Goal: Communication & Community: Connect with others

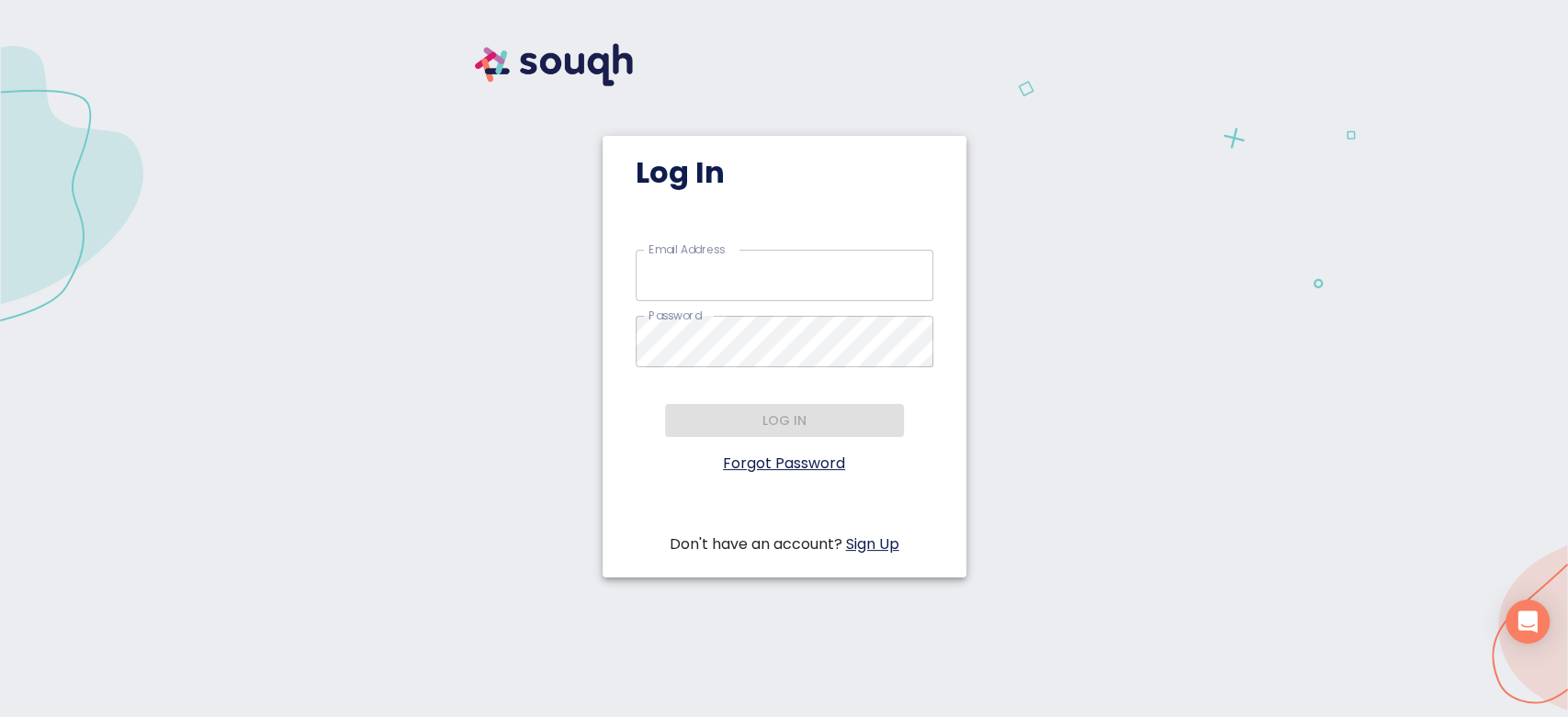
type input "rida@anabastas.ca"
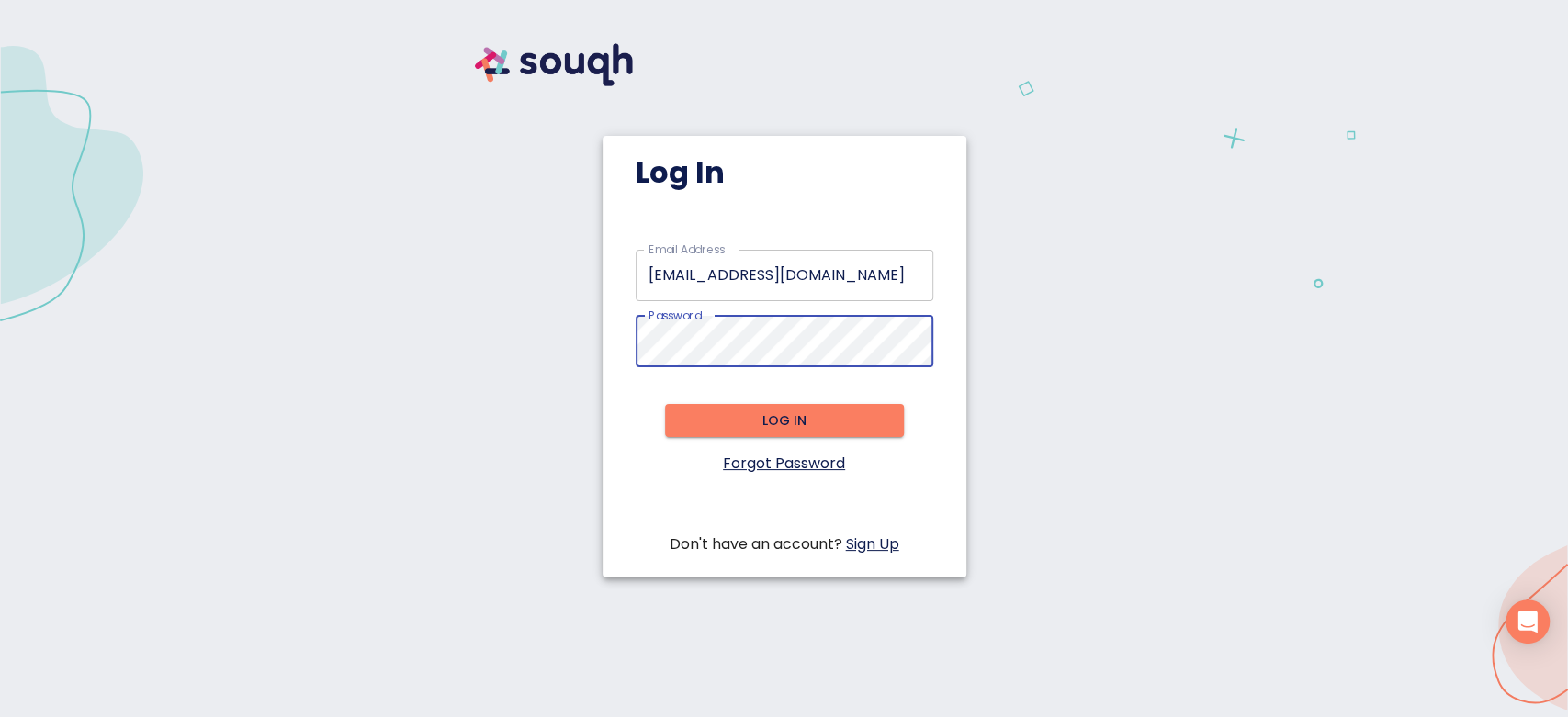
click at [708, 428] on span "Log in" at bounding box center [784, 421] width 209 height 23
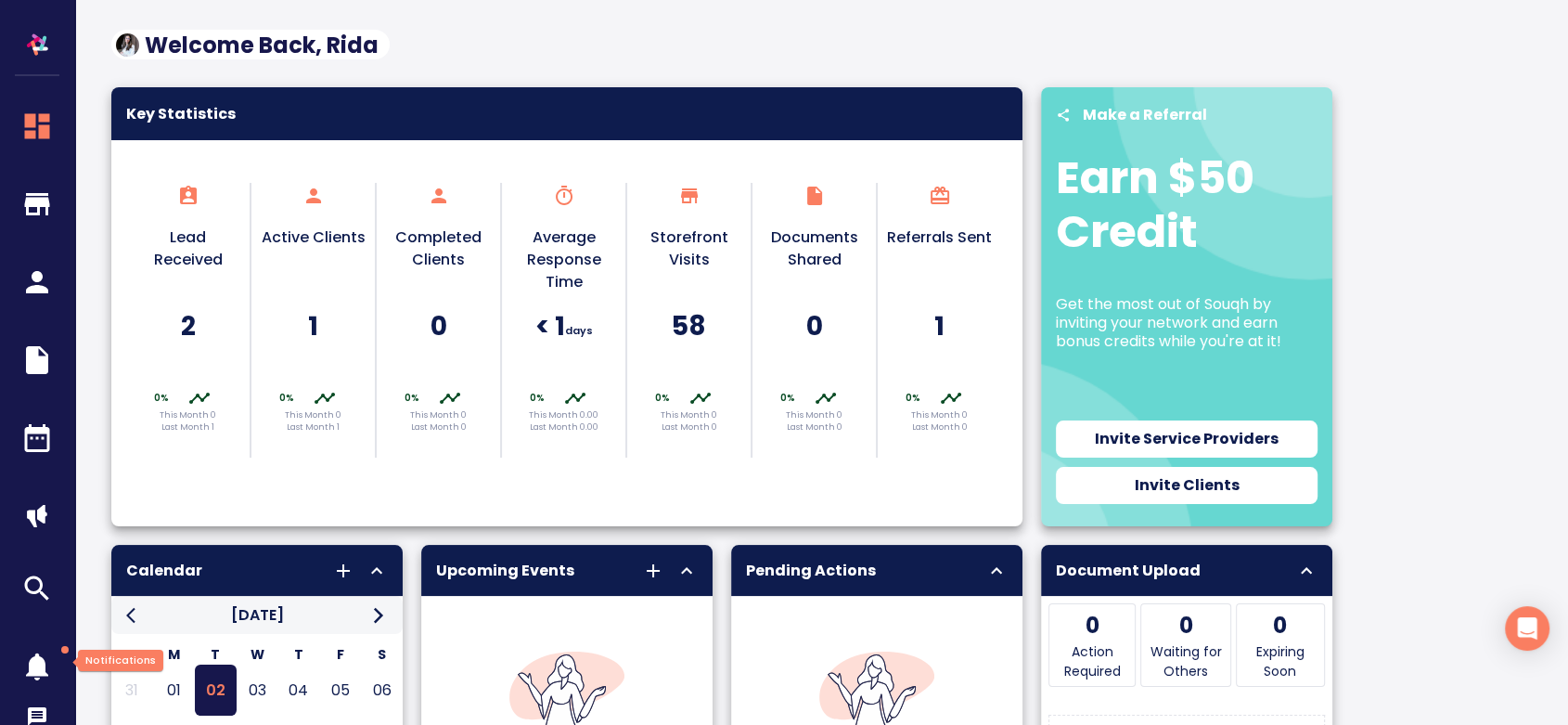
click at [44, 663] on icon "button" at bounding box center [37, 668] width 22 height 27
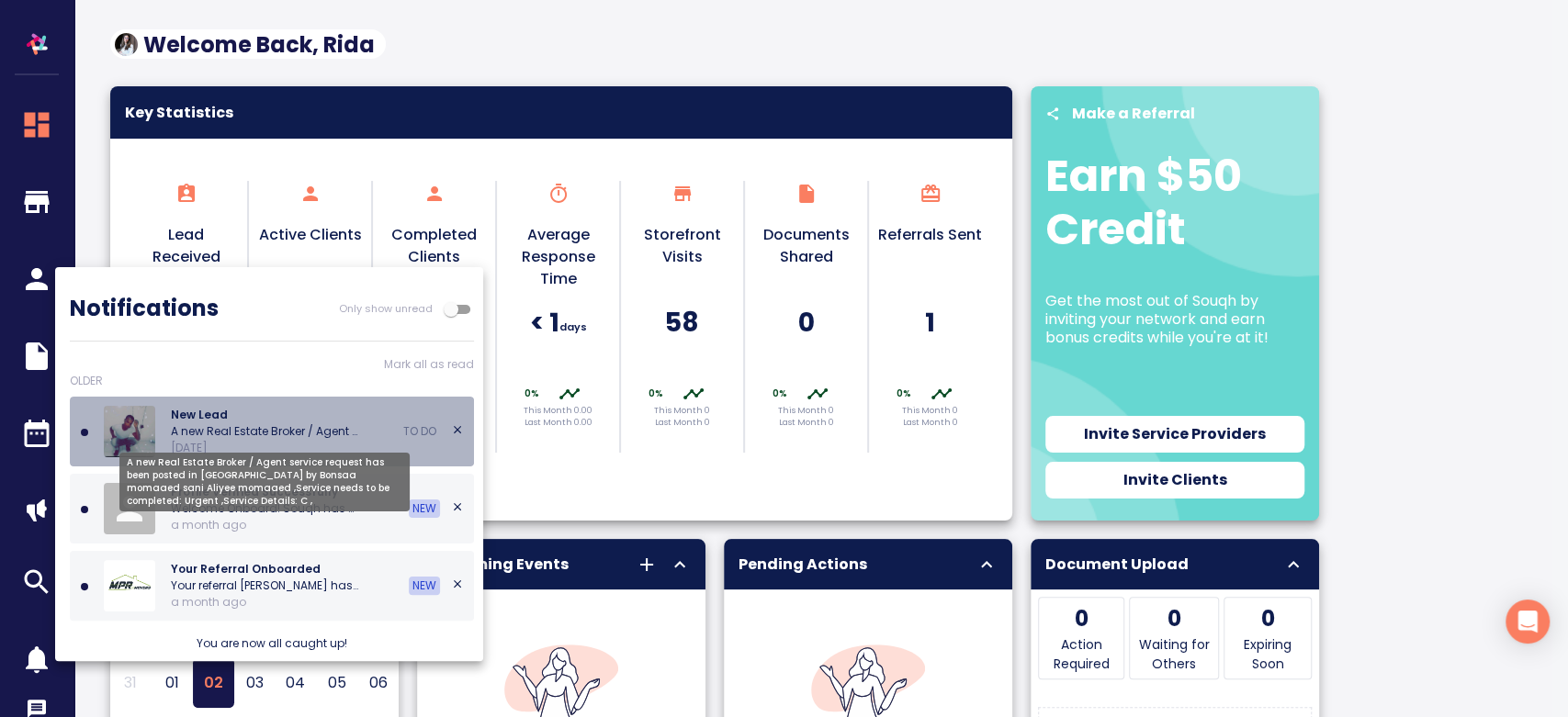
click at [174, 436] on p "A new Real Estate Broker / Agent service request has been posted in Toronto by …" at bounding box center [264, 431] width 187 height 16
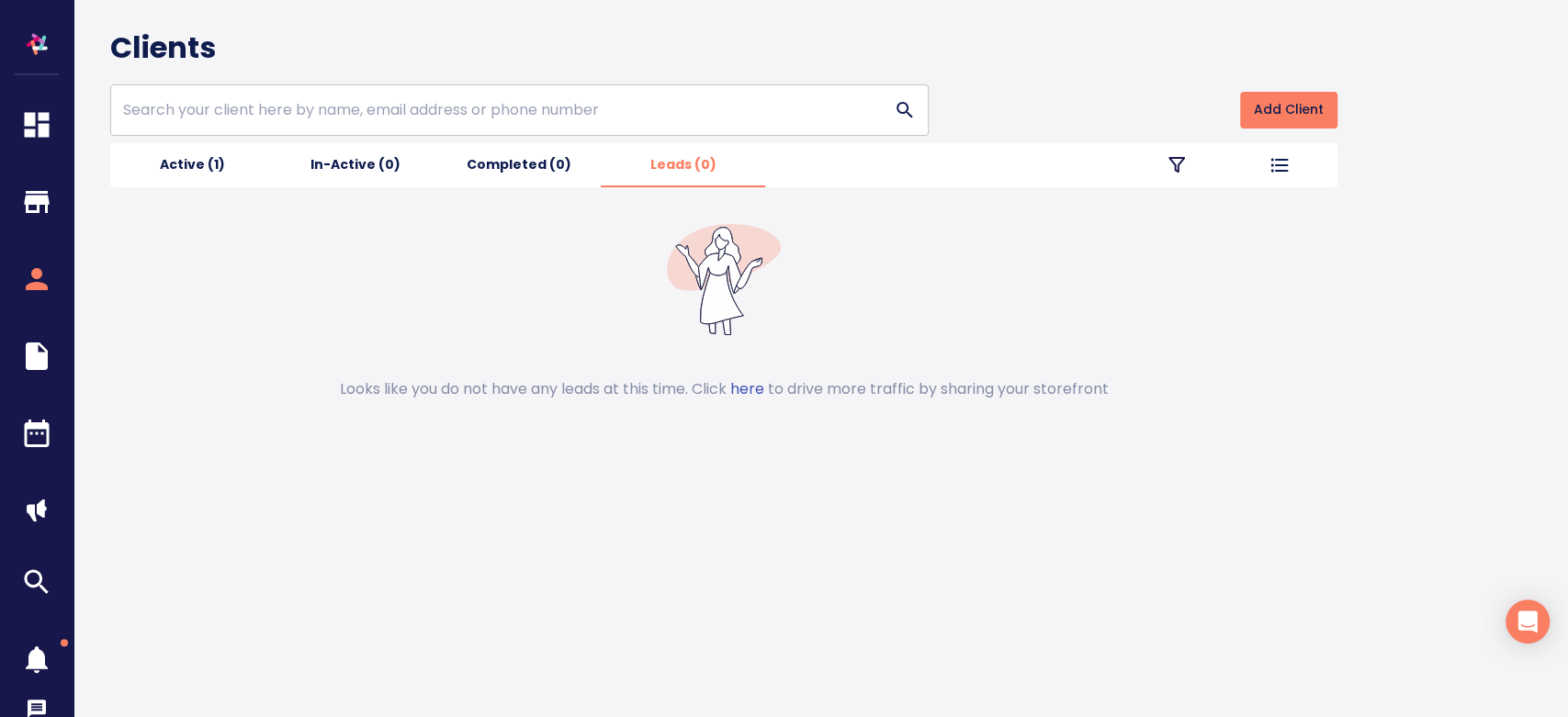
click at [199, 160] on span "Active (1)" at bounding box center [192, 165] width 142 height 23
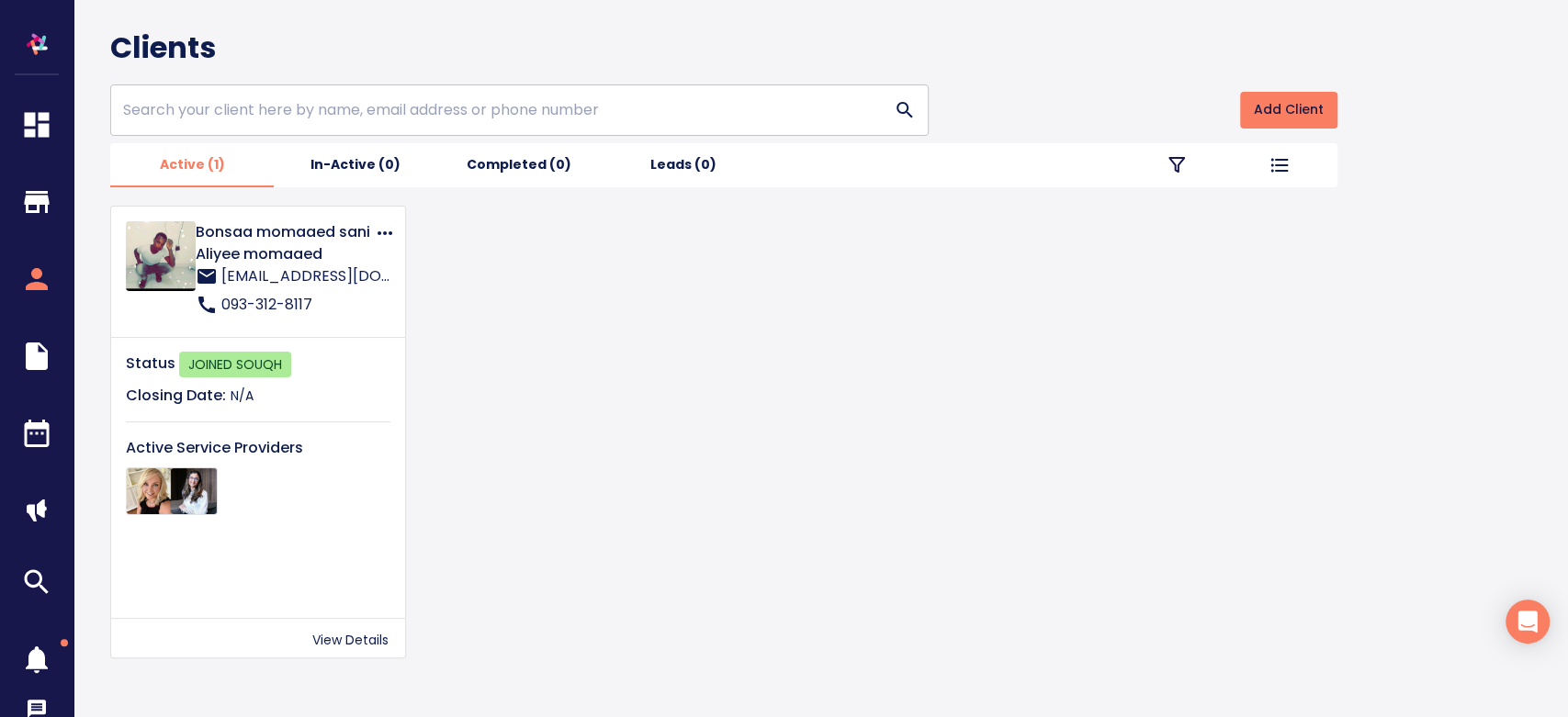
click at [284, 262] on p "Bonsaa momaaed sani Aliyee momaaed" at bounding box center [284, 244] width 178 height 44
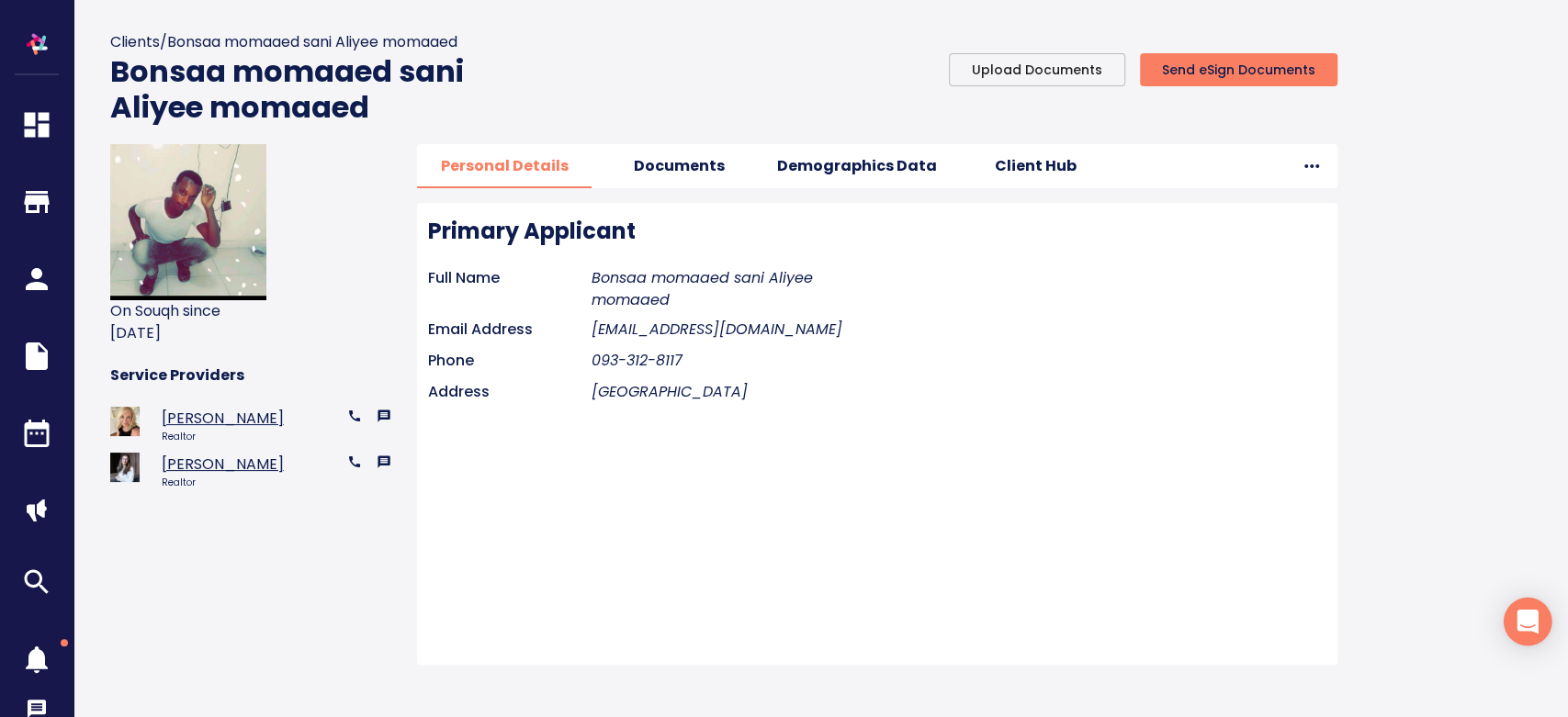
click at [1527, 638] on div "Open Intercom Messenger" at bounding box center [1527, 622] width 48 height 48
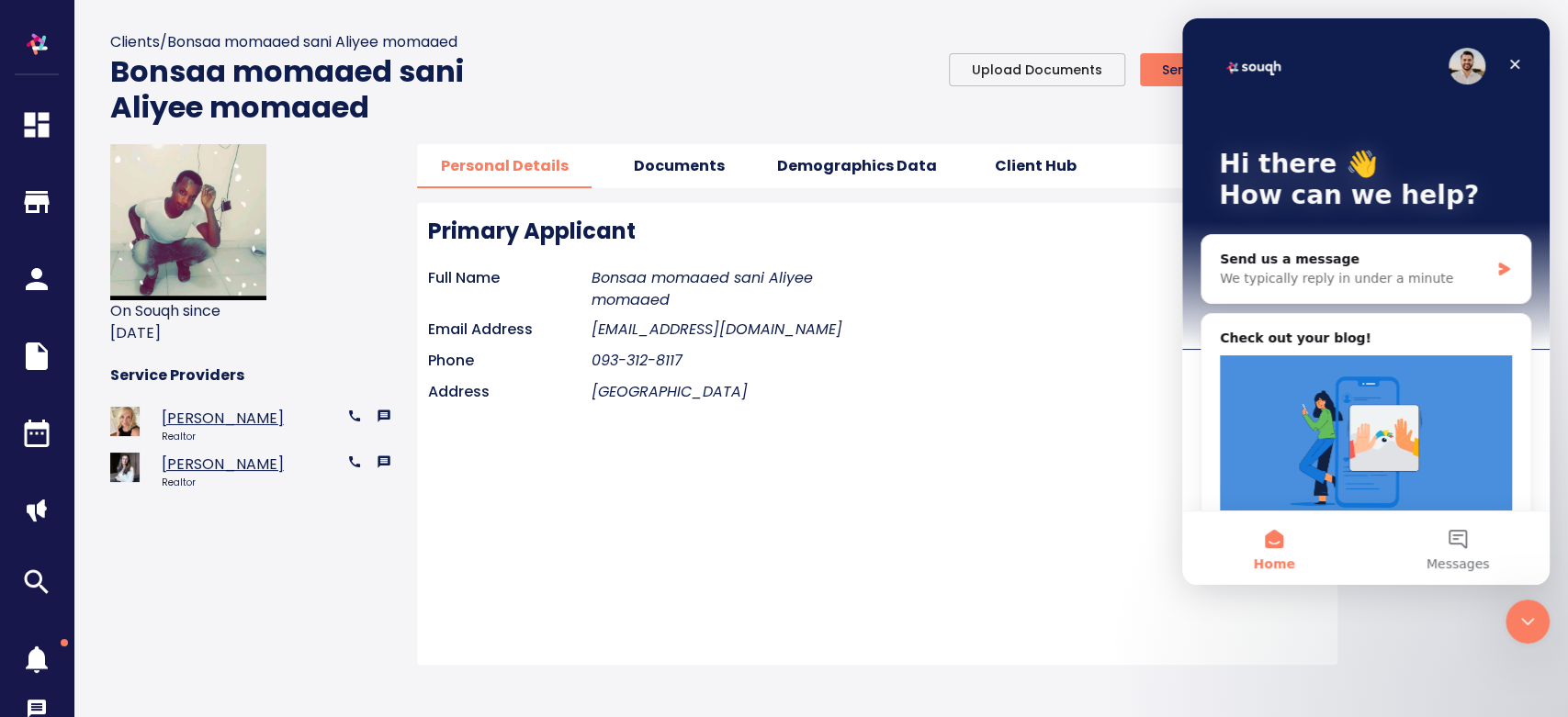
click at [1527, 638] on div "Close Intercom Messenger" at bounding box center [1527, 622] width 44 height 44
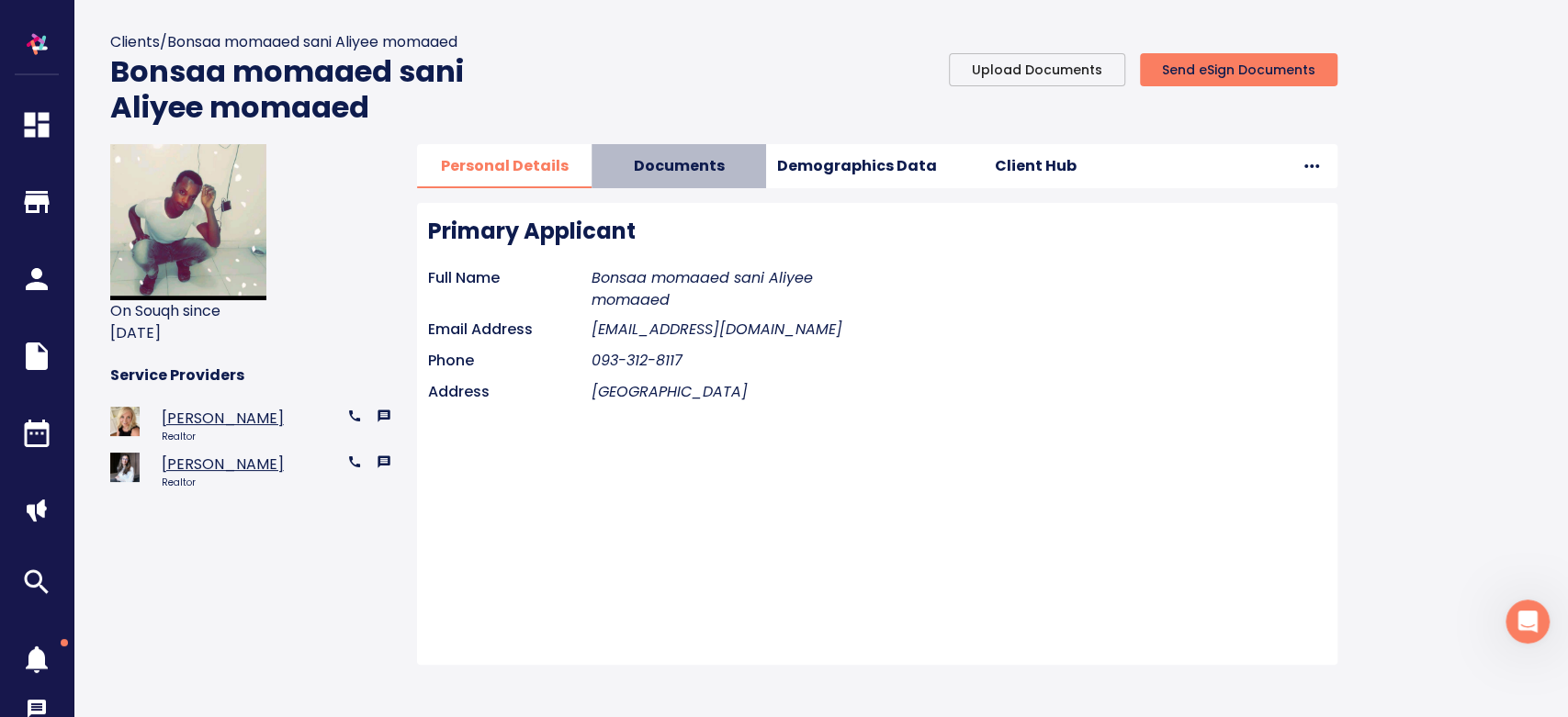
click at [688, 173] on span "Documents" at bounding box center [679, 166] width 152 height 26
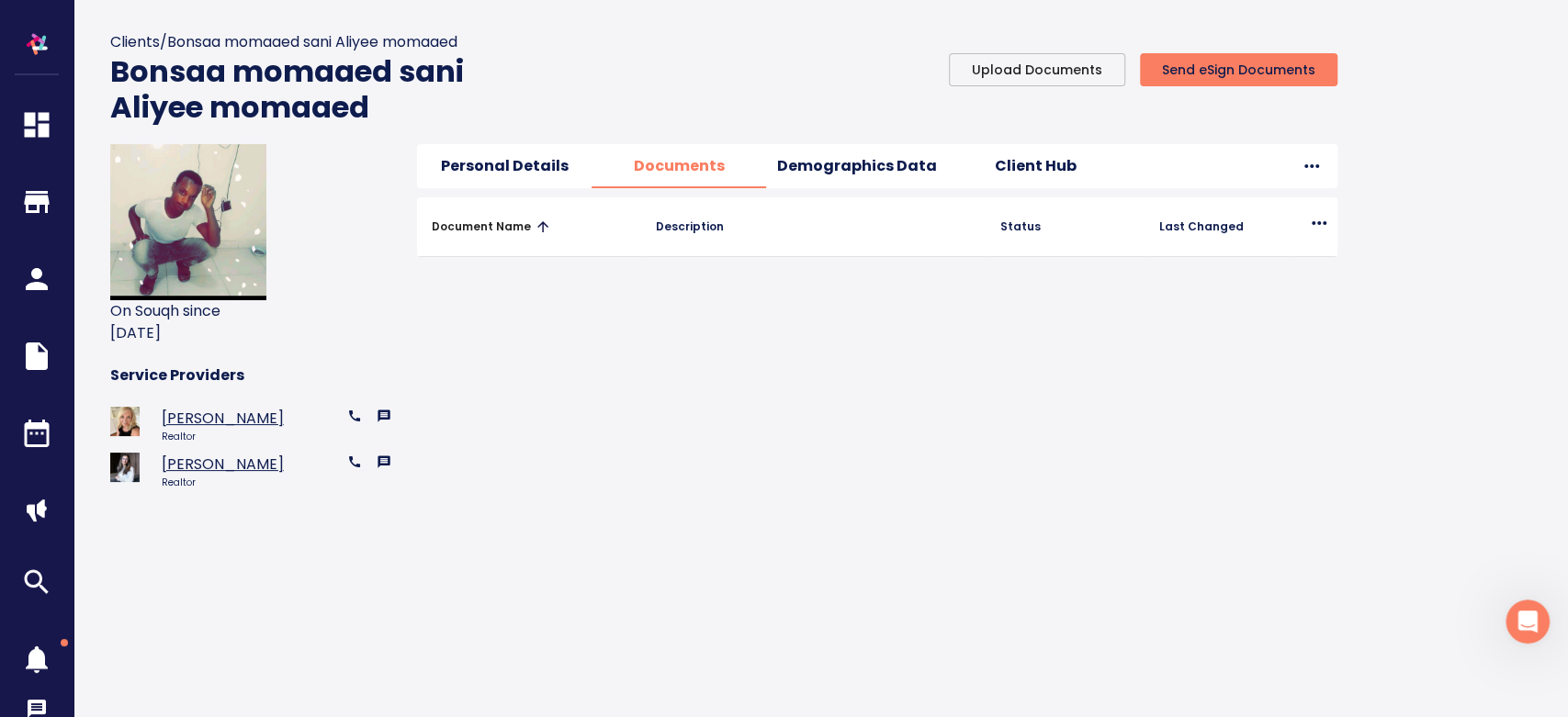
click at [814, 170] on span "Demographics Data" at bounding box center [857, 166] width 160 height 26
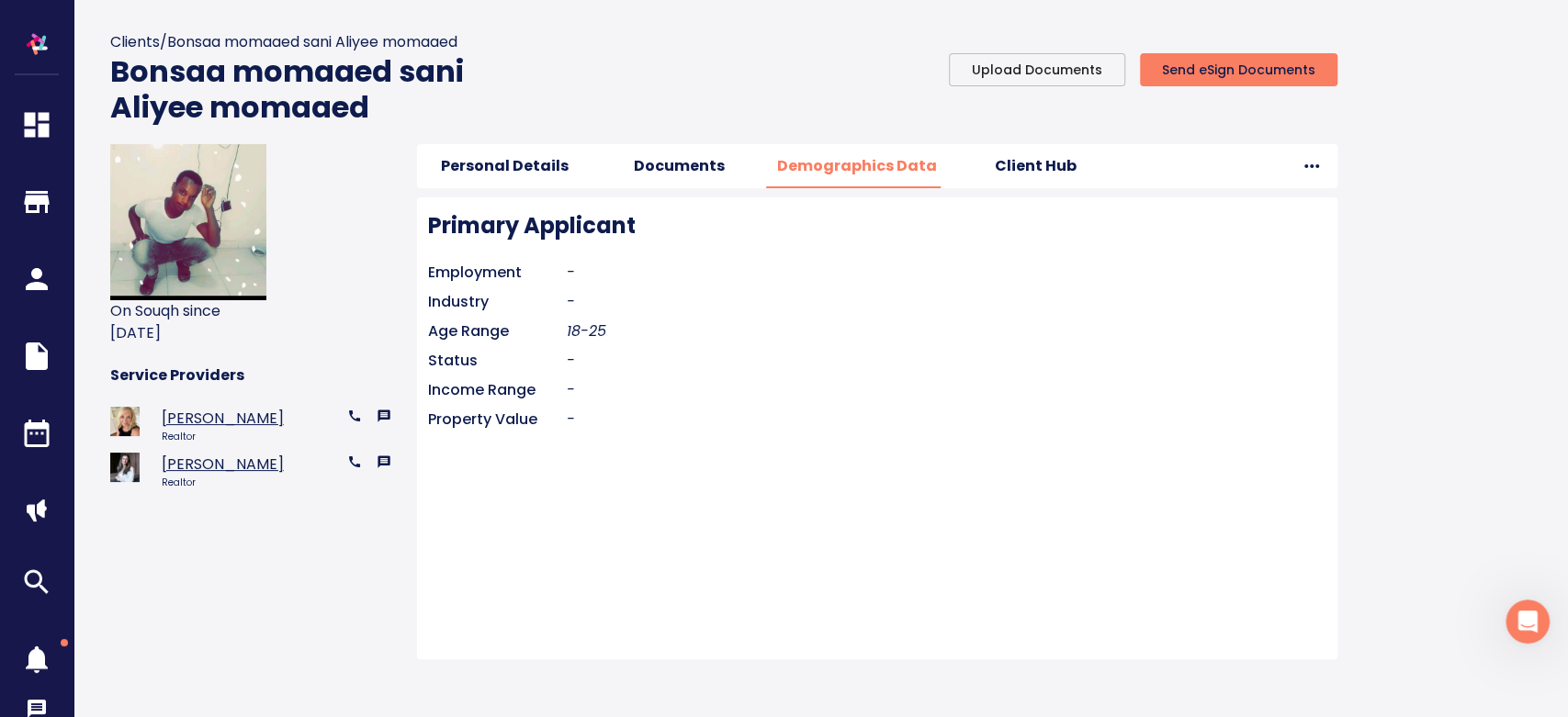
click at [544, 171] on span "Personal Details" at bounding box center [504, 166] width 152 height 26
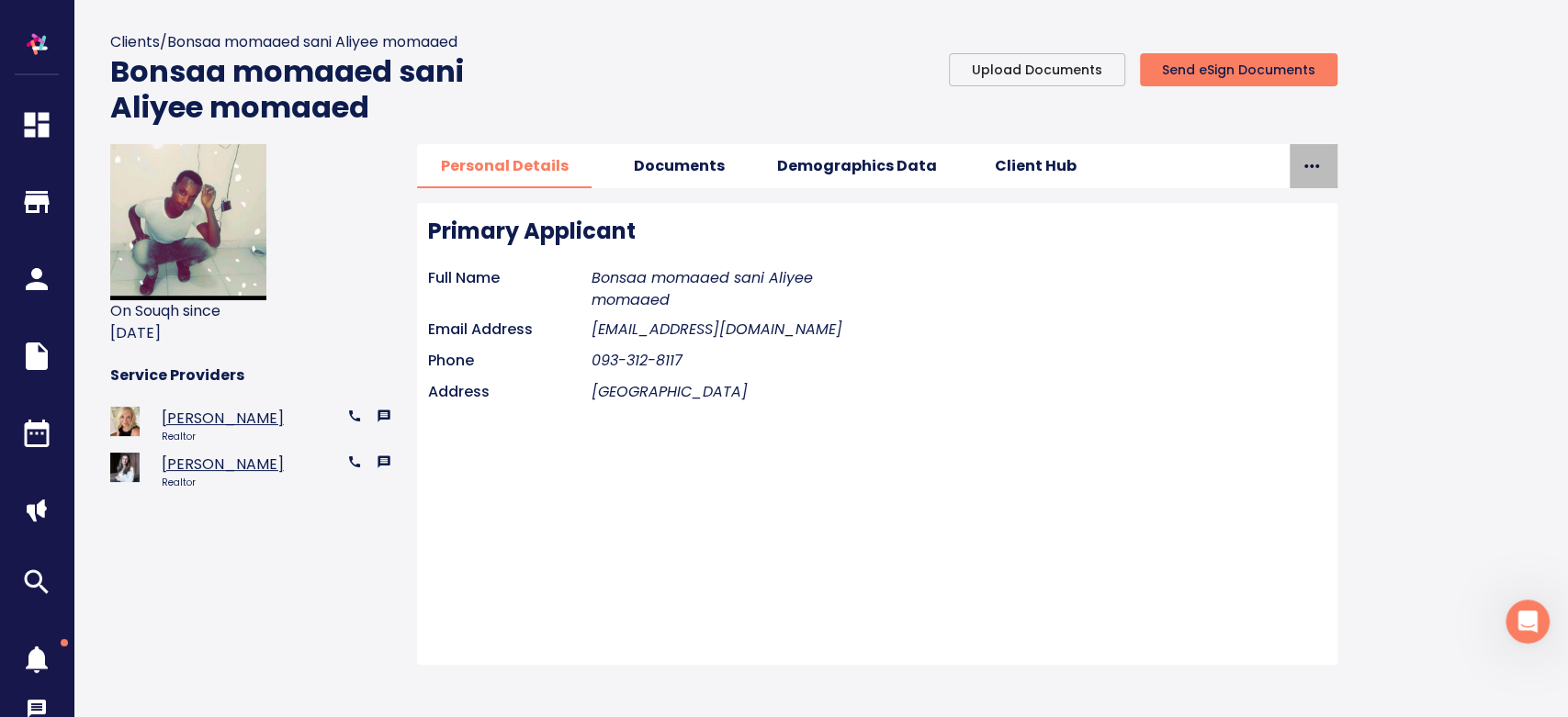
click at [1304, 158] on icon "button" at bounding box center [1313, 167] width 48 height 44
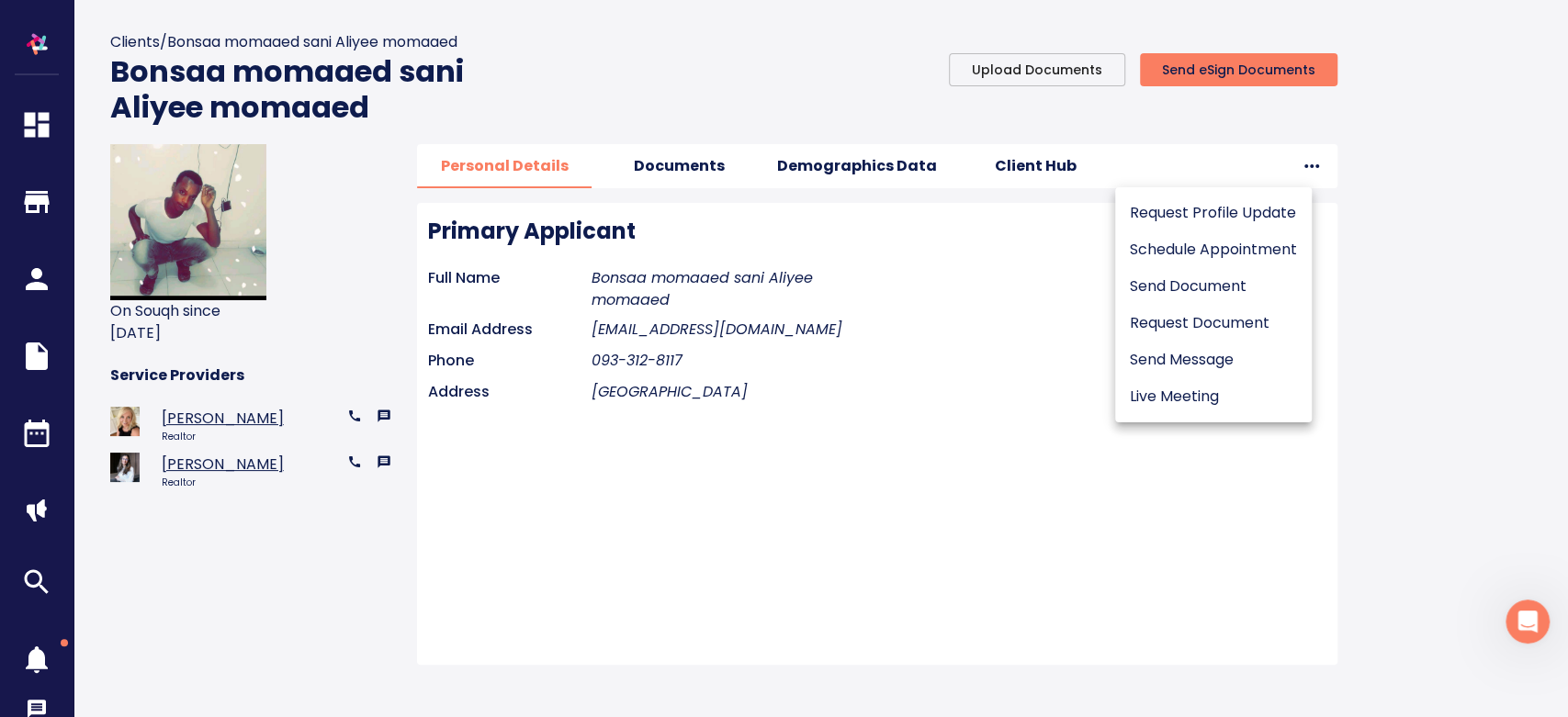
click at [1182, 352] on p "Send Message" at bounding box center [1213, 359] width 167 height 22
